Goal: Transaction & Acquisition: Book appointment/travel/reservation

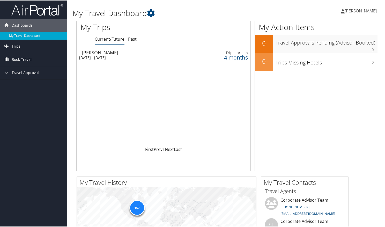
click at [20, 58] on span "Book Travel" at bounding box center [22, 59] width 20 height 13
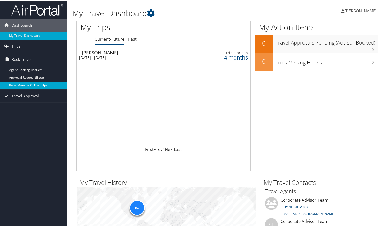
click at [23, 84] on link "Book/Manage Online Trips" at bounding box center [33, 85] width 67 height 8
